Goal: Information Seeking & Learning: Learn about a topic

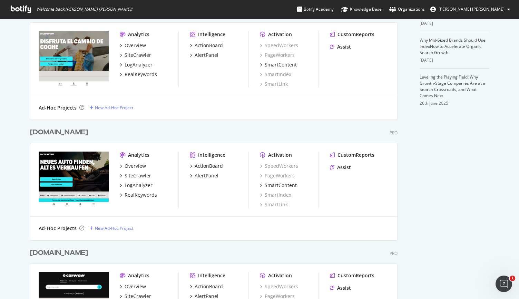
scroll to position [279, 0]
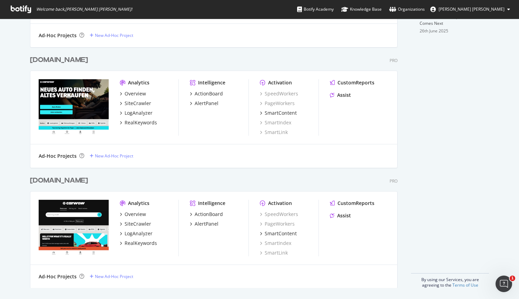
click at [63, 183] on div "[DOMAIN_NAME]" at bounding box center [59, 181] width 58 height 10
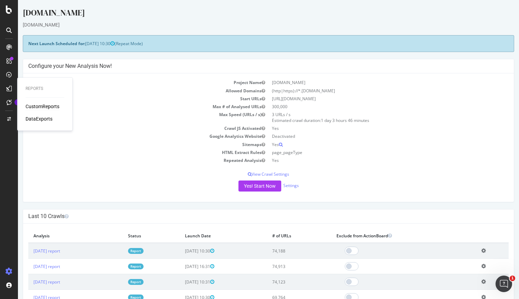
click at [27, 105] on div "CustomReports" at bounding box center [43, 106] width 34 height 7
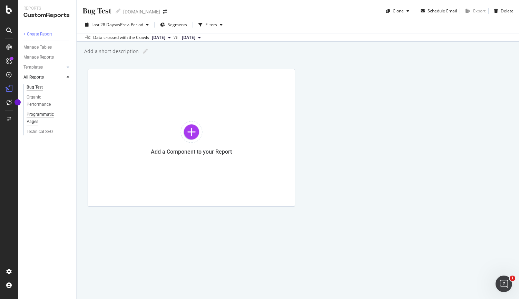
click at [33, 118] on div "Programmatic Pages" at bounding box center [46, 118] width 38 height 14
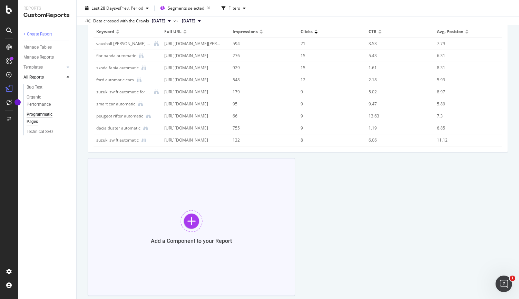
scroll to position [2000, 0]
click at [465, 30] on div at bounding box center [466, 30] width 3 height 2
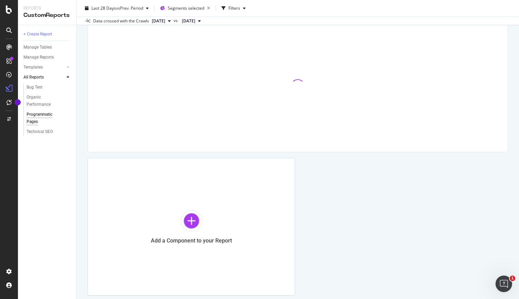
click at [457, 29] on div at bounding box center [297, 86] width 408 height 121
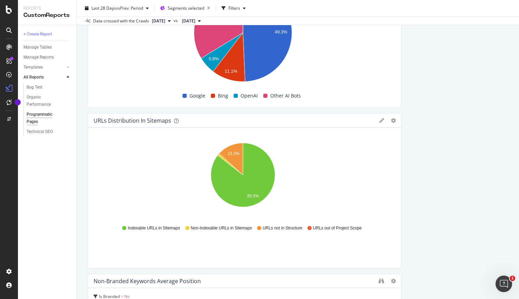
scroll to position [1724, 0]
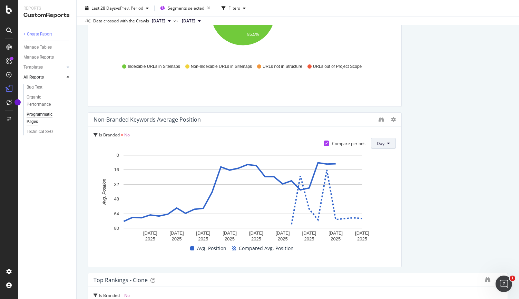
click at [381, 143] on button "Day" at bounding box center [383, 143] width 25 height 11
click at [381, 169] on span "Week" at bounding box center [379, 170] width 12 height 6
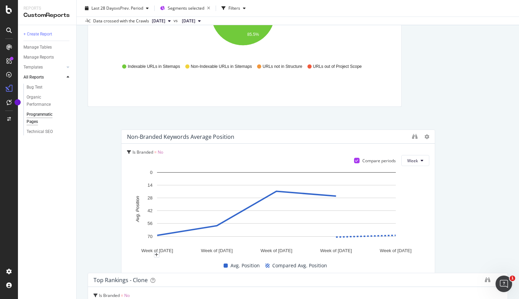
drag, startPoint x: 127, startPoint y: 219, endPoint x: 163, endPoint y: 237, distance: 39.9
click at [163, 237] on g "Week of [DATE] Week of [DATE] Week of [DATE] Week of [DATE] Week of [DATE] 0 14…" at bounding box center [276, 211] width 270 height 83
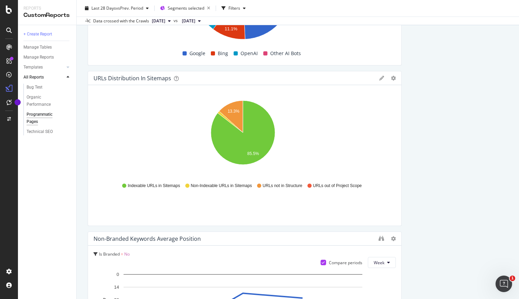
scroll to position [1518, 0]
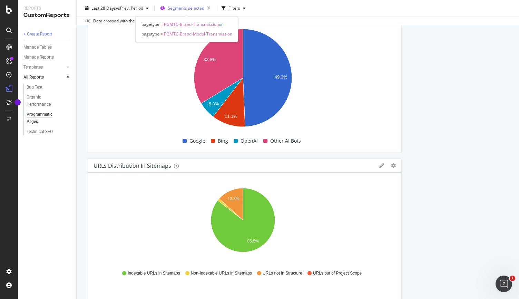
click at [189, 8] on span "Segments selected" at bounding box center [186, 8] width 37 height 6
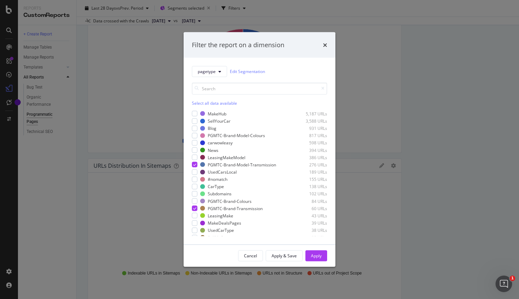
click at [456, 148] on div "Filter the report on a dimension pagetype Edit Segmentation Select all data ava…" at bounding box center [259, 149] width 519 height 299
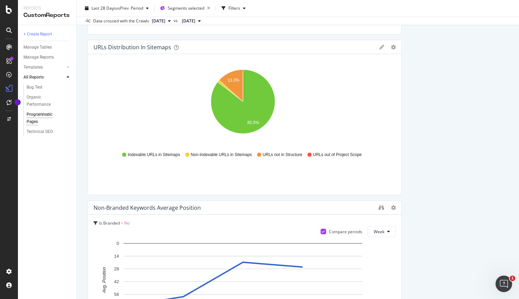
scroll to position [1724, 0]
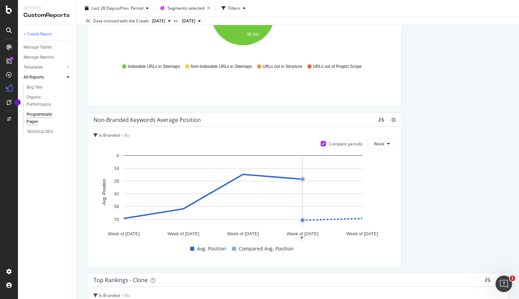
drag, startPoint x: 299, startPoint y: 176, endPoint x: 290, endPoint y: 177, distance: 9.0
click at [290, 177] on rect "A chart." at bounding box center [242, 192] width 239 height 73
click at [322, 142] on div at bounding box center [323, 144] width 6 height 6
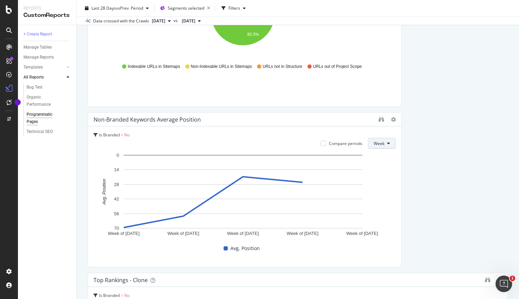
click at [381, 142] on button "Week" at bounding box center [382, 143] width 28 height 11
click at [303, 240] on icon "plus" at bounding box center [302, 238] width 4 height 4
click at [350, 240] on rect "A chart." at bounding box center [242, 198] width 298 height 92
click at [338, 251] on div "Avg. Position" at bounding box center [242, 248] width 302 height 10
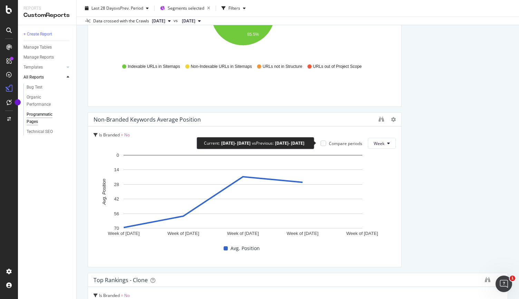
click at [349, 143] on div "Compare periods" at bounding box center [345, 144] width 33 height 6
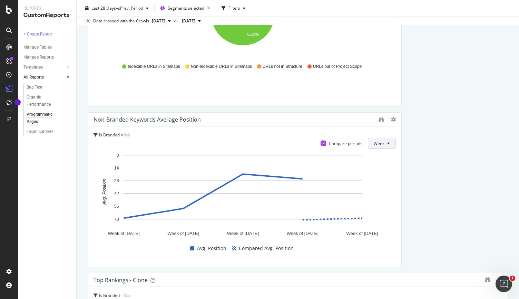
click at [377, 144] on span "Week" at bounding box center [379, 144] width 11 height 6
click at [372, 160] on div "Day" at bounding box center [375, 157] width 23 height 10
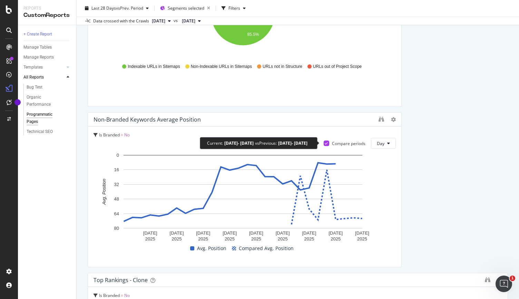
click at [325, 142] on icon at bounding box center [326, 143] width 3 height 3
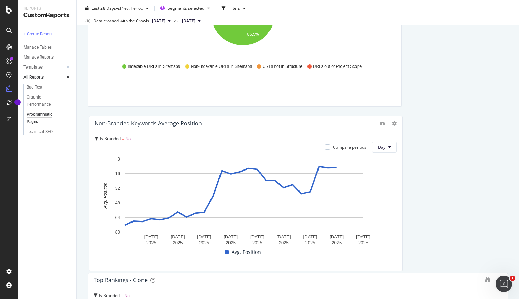
click at [94, 148] on div "Is Branded = No Compare periods Day [DATE] [DATE] [DATE] [DATE] [DATE] [DATE] […" at bounding box center [245, 200] width 313 height 141
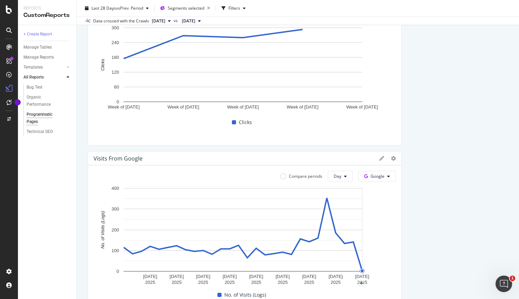
scroll to position [0, 0]
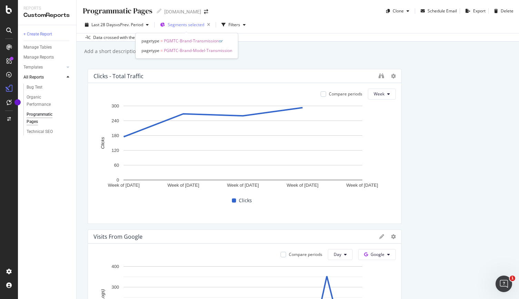
click at [186, 27] on span "Segments selected" at bounding box center [186, 25] width 37 height 6
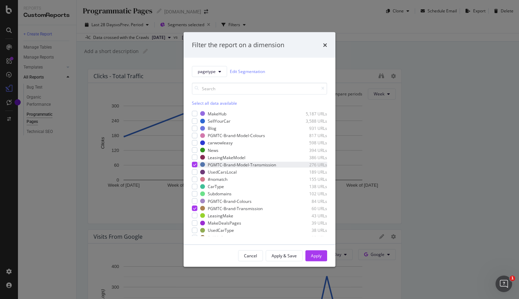
click at [192, 165] on div "modal" at bounding box center [195, 165] width 6 height 6
click at [195, 206] on div "modal" at bounding box center [195, 209] width 6 height 6
click at [195, 202] on div "modal" at bounding box center [195, 202] width 6 height 6
click at [197, 137] on div "PGMTC-Brand-Model-Colours 817 URLs" at bounding box center [259, 136] width 135 height 6
click at [318, 255] on div "Apply" at bounding box center [316, 256] width 11 height 6
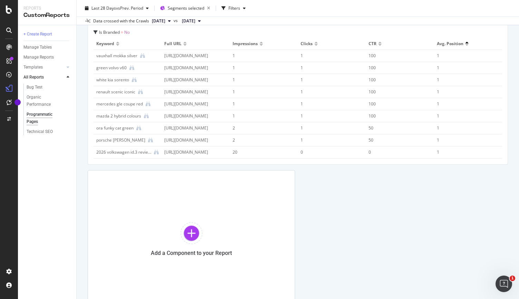
scroll to position [2032, 0]
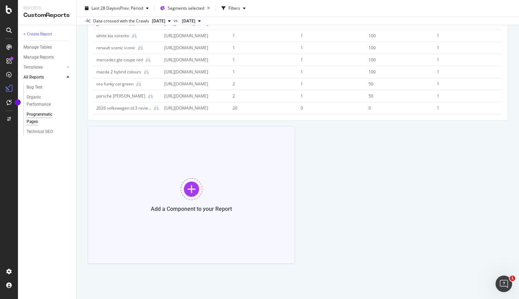
click at [190, 187] on div at bounding box center [191, 189] width 22 height 22
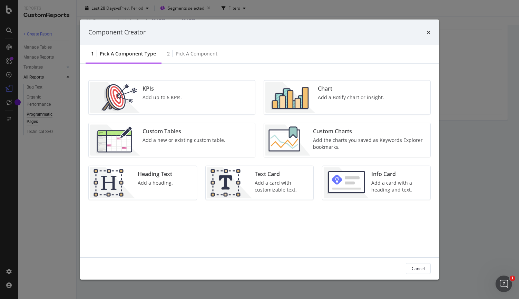
click at [342, 102] on div "Chart Add a Botify chart or insight." at bounding box center [351, 97] width 72 height 31
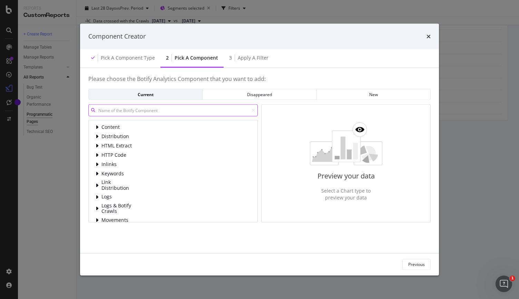
click at [153, 112] on input "modal" at bounding box center [172, 111] width 169 height 12
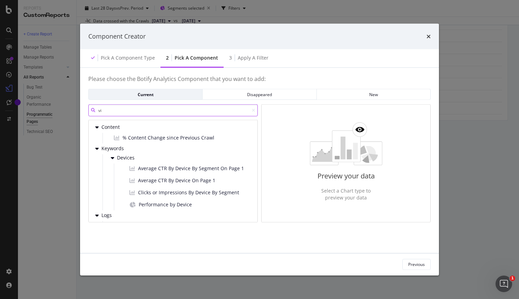
type input "v"
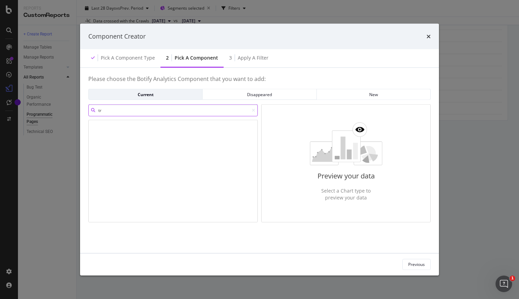
type input "t"
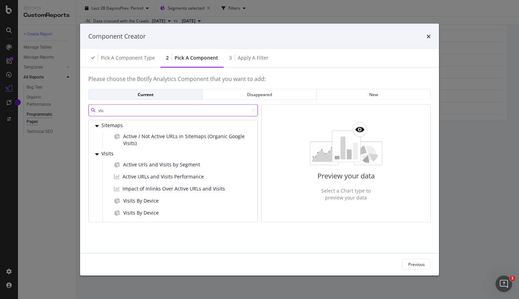
scroll to position [118, 0]
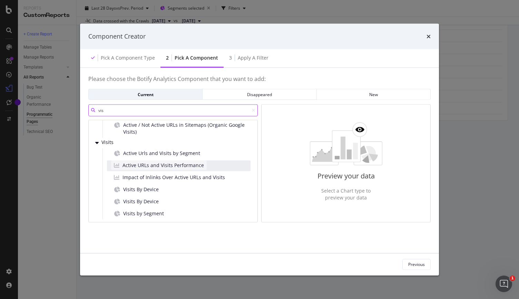
type input "vis"
click at [156, 165] on span "Active URLs and Visits Performance" at bounding box center [162, 165] width 81 height 7
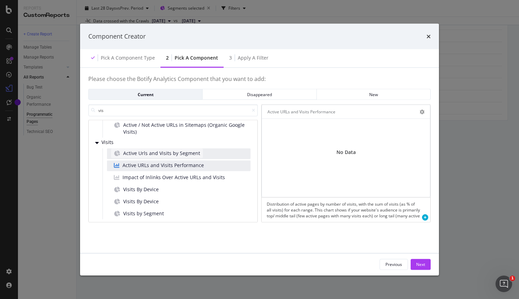
click at [152, 157] on div "Active Urls and Visits by Segment" at bounding box center [157, 153] width 92 height 10
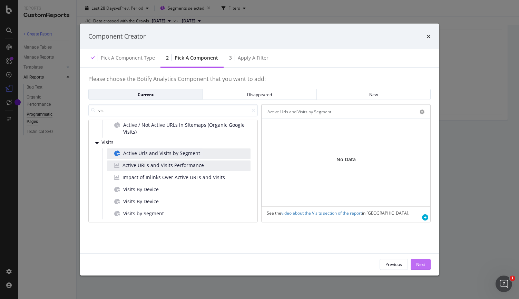
click at [419, 265] on div "Next" at bounding box center [420, 265] width 9 height 6
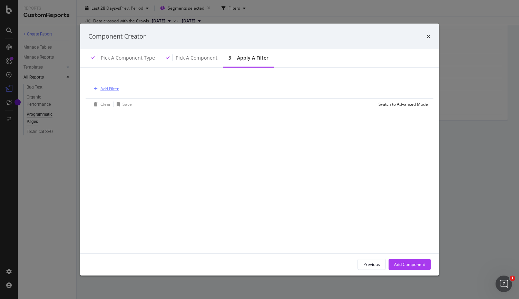
click at [110, 92] on div "Add Filter" at bounding box center [105, 89] width 28 height 8
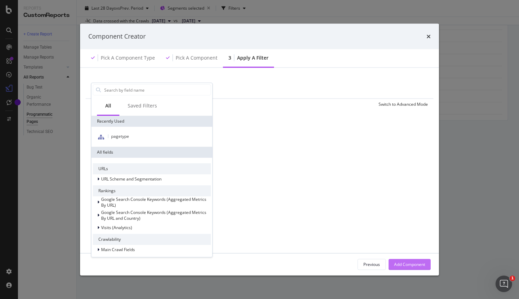
click at [421, 262] on div "Add Component" at bounding box center [409, 265] width 31 height 6
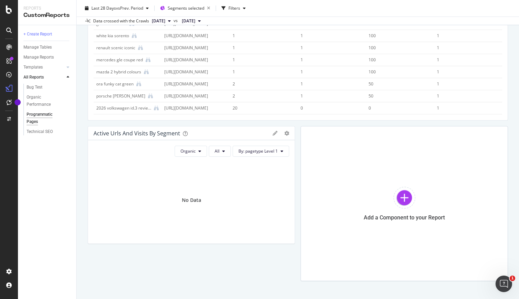
click at [246, 141] on div "Organic All By: pagetype Level 1 No Data" at bounding box center [191, 191] width 207 height 103
click at [260, 152] on span "By: pagetype Level 1" at bounding box center [257, 151] width 39 height 6
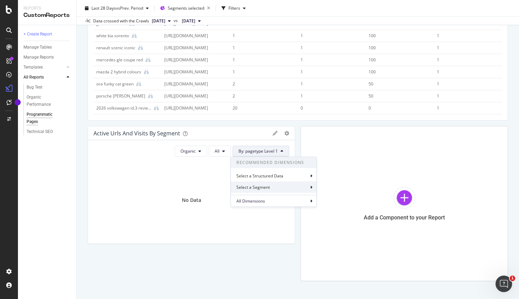
drag, startPoint x: 268, startPoint y: 183, endPoint x: 268, endPoint y: 187, distance: 3.9
click at [268, 185] on div "Select a Segment" at bounding box center [274, 187] width 86 height 11
click at [298, 187] on div "Select a Segment" at bounding box center [274, 187] width 86 height 11
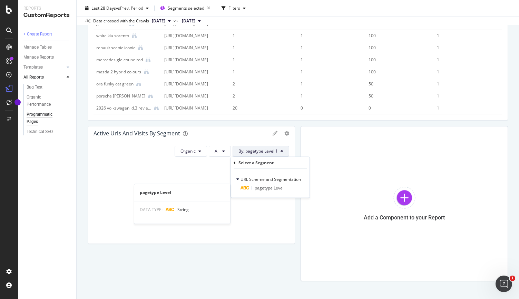
click at [299, 187] on div "pagetype Level" at bounding box center [274, 188] width 68 height 8
click at [256, 180] on div "Level 1" at bounding box center [270, 180] width 68 height 11
click at [279, 148] on button "By: pagetype Level 1" at bounding box center [260, 151] width 57 height 11
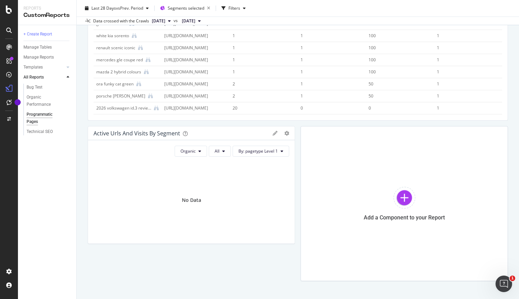
click at [272, 130] on div "Active Urls and Visits by Segment Apply Filter Delete Add to Custom Report" at bounding box center [191, 134] width 207 height 14
click at [272, 134] on icon at bounding box center [274, 133] width 5 height 5
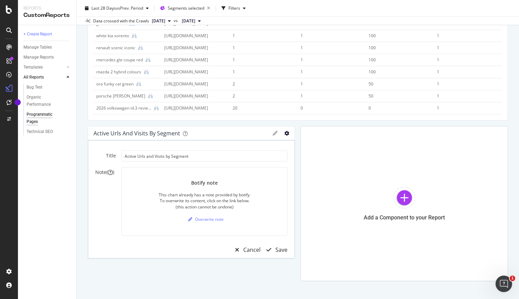
drag, startPoint x: 284, startPoint y: 138, endPoint x: 283, endPoint y: 133, distance: 5.7
click at [284, 138] on div "Active Urls and Visits by Segment Apply Filter Delete Add to Custom Report" at bounding box center [191, 134] width 207 height 14
click at [284, 133] on icon "gear" at bounding box center [286, 133] width 5 height 5
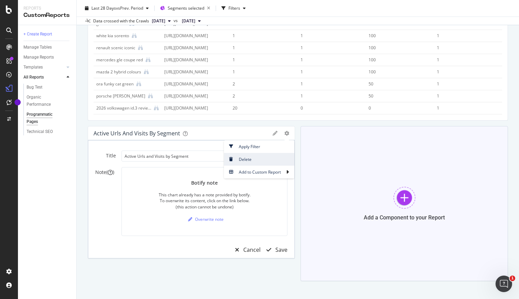
click at [268, 160] on span "Delete" at bounding box center [259, 159] width 70 height 9
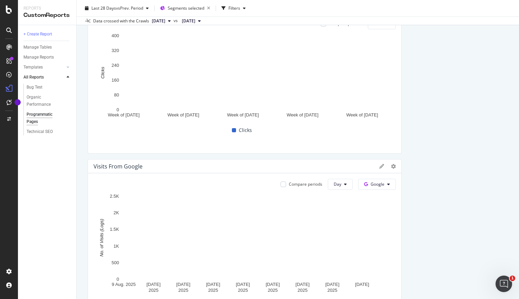
scroll to position [0, 0]
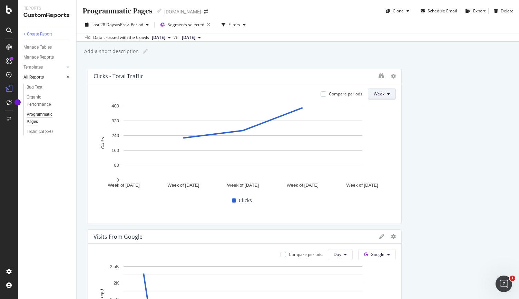
click at [368, 98] on button "Week" at bounding box center [382, 94] width 28 height 11
click at [373, 106] on span "Day" at bounding box center [376, 108] width 12 height 6
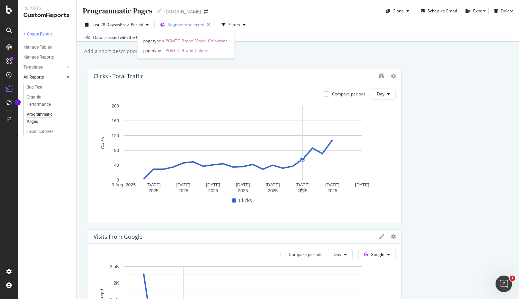
click at [195, 24] on span "Segments selected" at bounding box center [186, 25] width 37 height 6
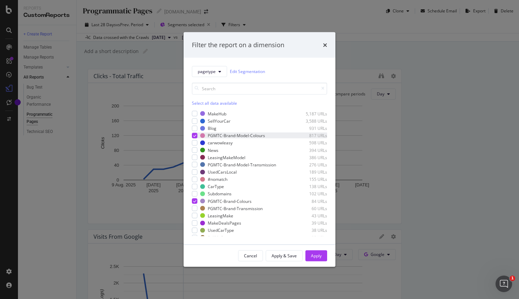
click at [196, 135] on icon "modal" at bounding box center [194, 135] width 3 height 3
click at [195, 200] on icon "modal" at bounding box center [194, 201] width 3 height 3
click at [195, 207] on div "modal" at bounding box center [195, 209] width 6 height 6
click at [196, 164] on div "modal" at bounding box center [195, 165] width 6 height 6
click at [316, 256] on div "Apply" at bounding box center [316, 256] width 11 height 6
